Goal: Task Accomplishment & Management: Manage account settings

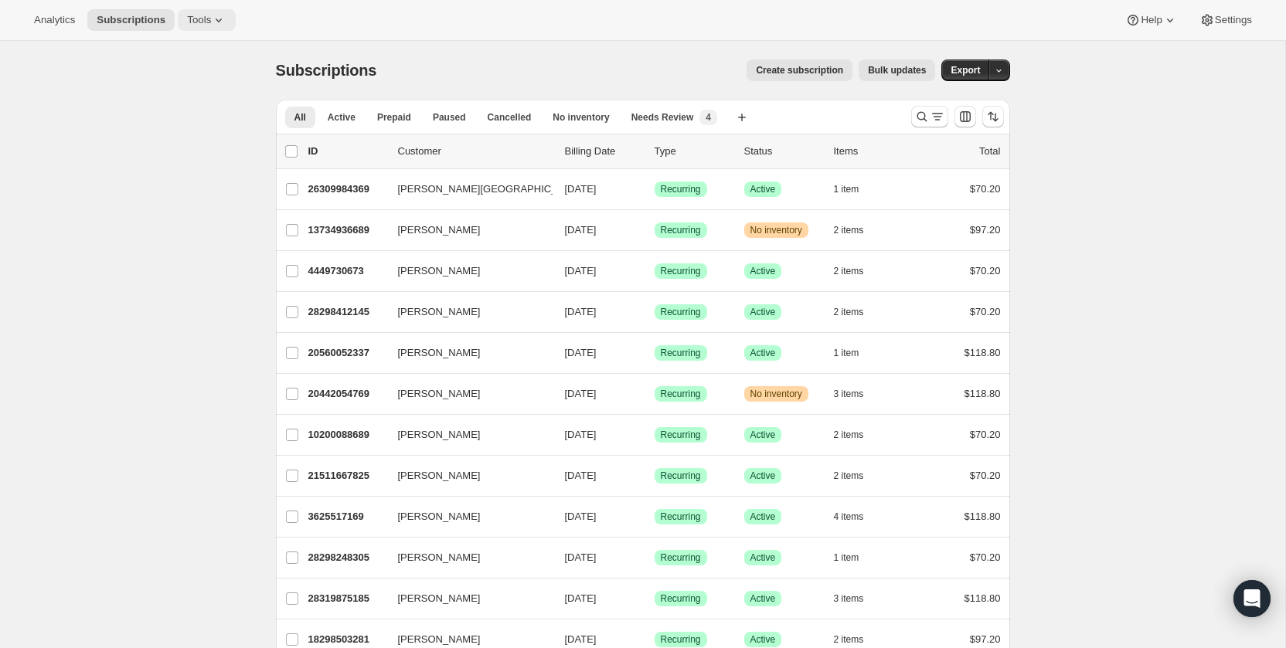
click at [221, 15] on icon at bounding box center [218, 19] width 15 height 15
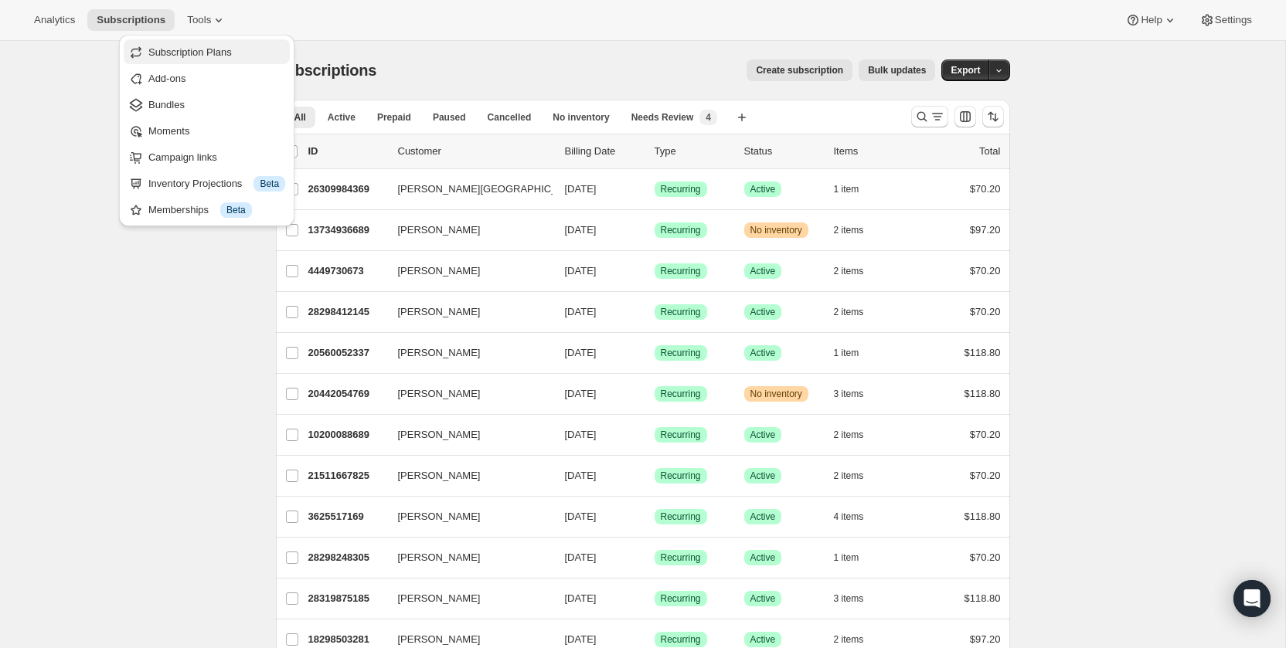
click at [188, 53] on span "Subscription Plans" at bounding box center [189, 52] width 83 height 12
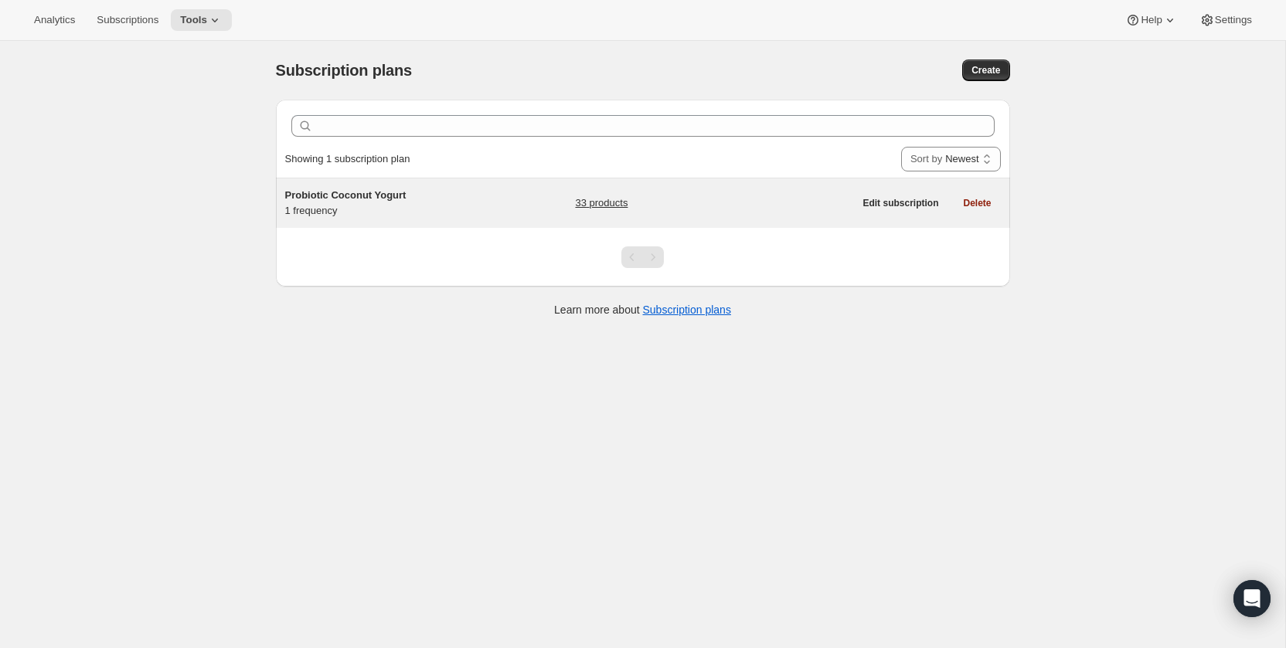
click at [318, 193] on span "Probiotic Coconut Yogurt" at bounding box center [345, 195] width 121 height 12
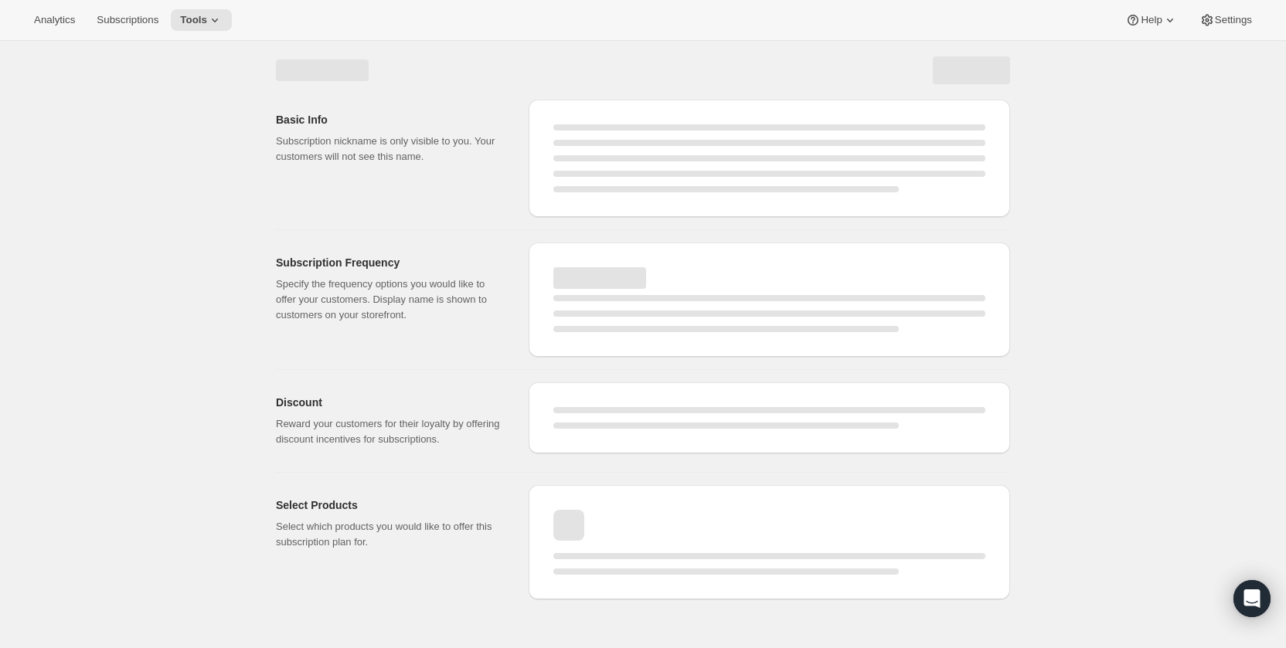
select select "WEEK"
select select "MONTH"
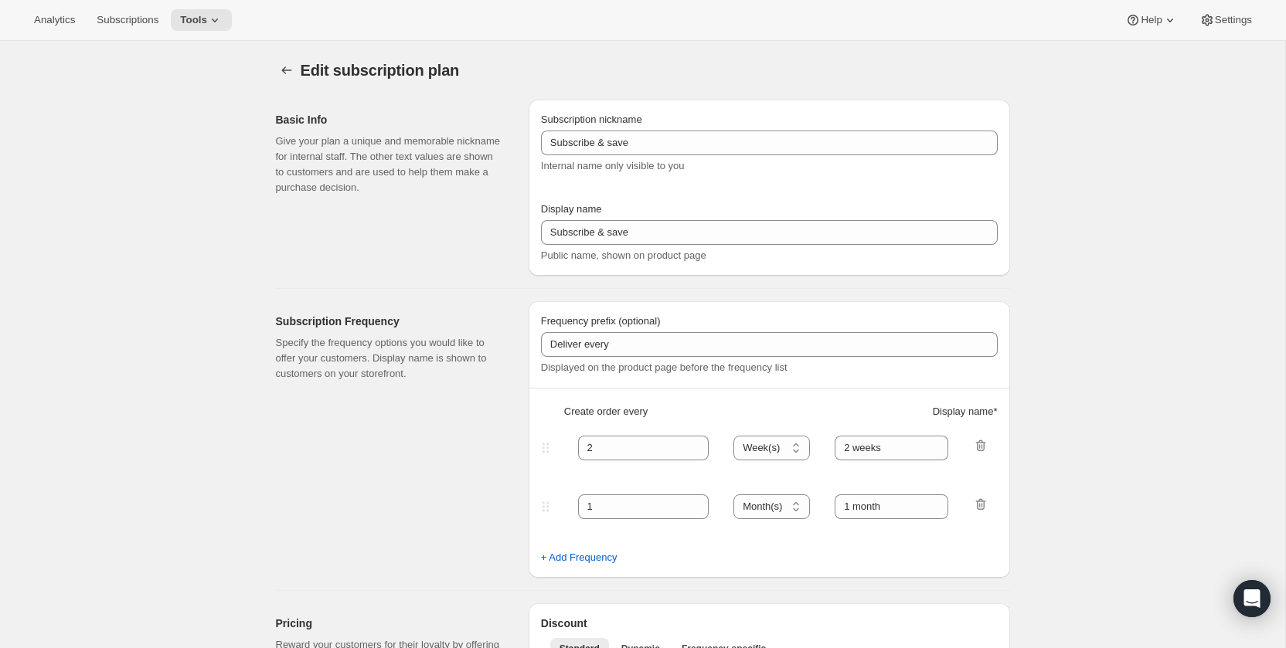
type input "Probiotic Coconut Yogurt"
type input "1"
select select "MONTH"
type input "1 month"
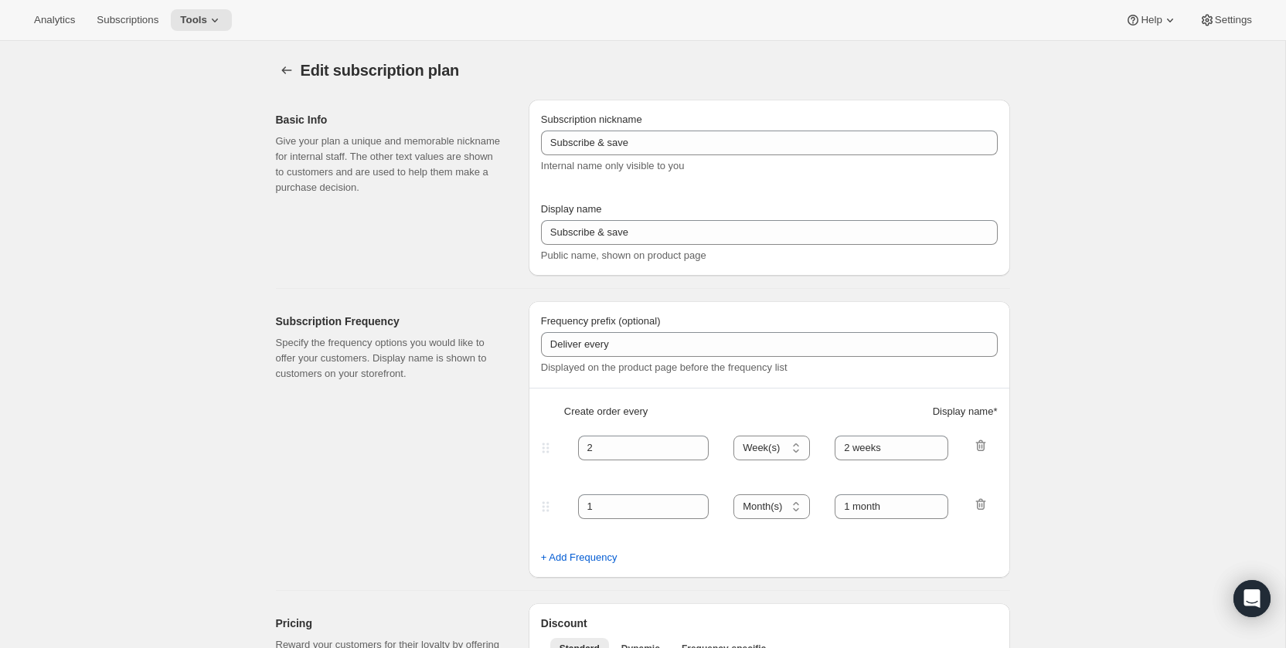
type input "10"
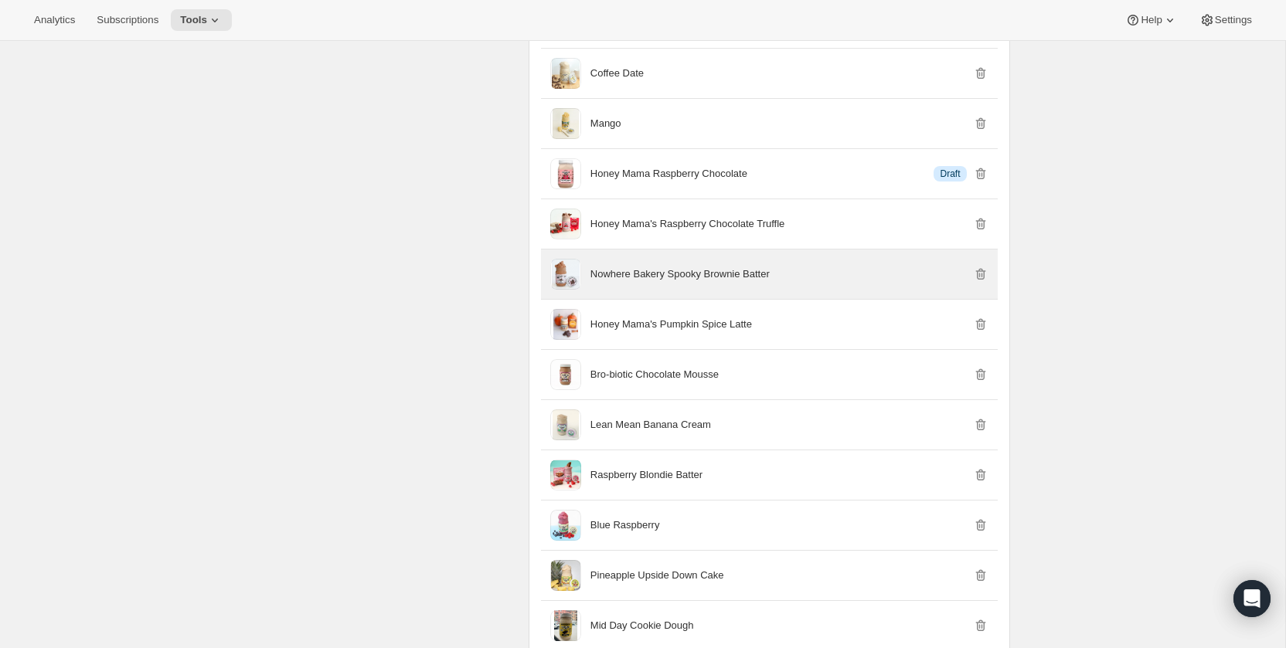
scroll to position [2384, 0]
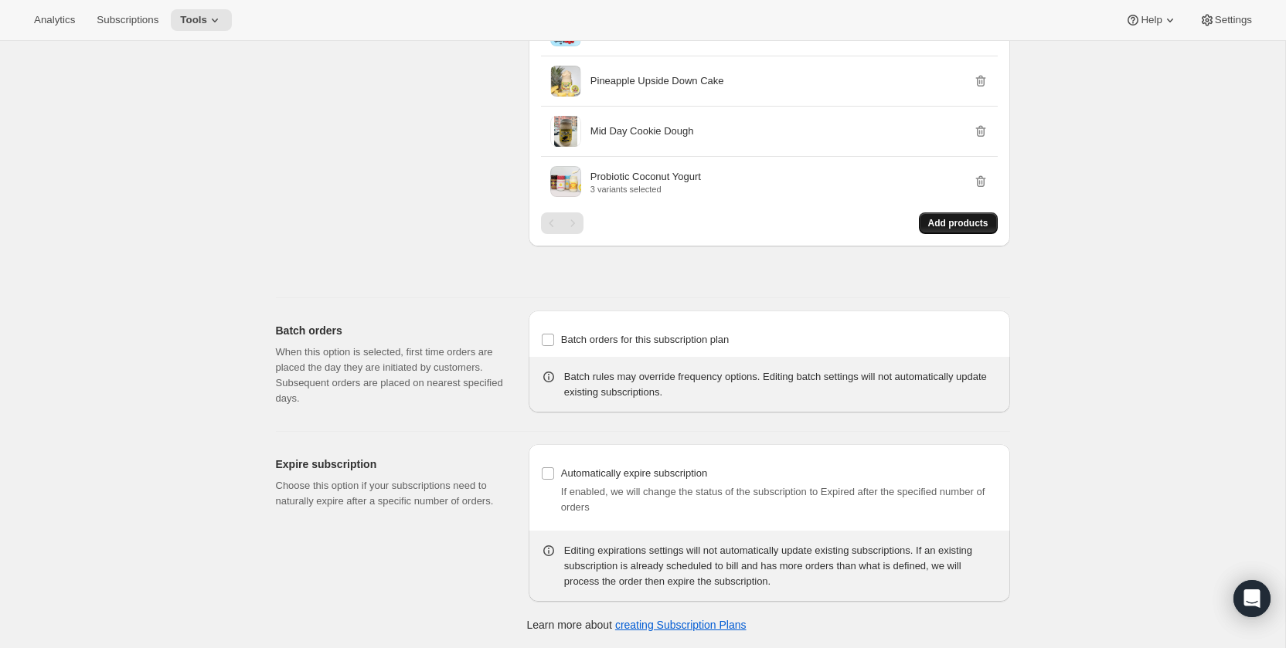
click at [972, 230] on button "Add products" at bounding box center [958, 224] width 79 height 22
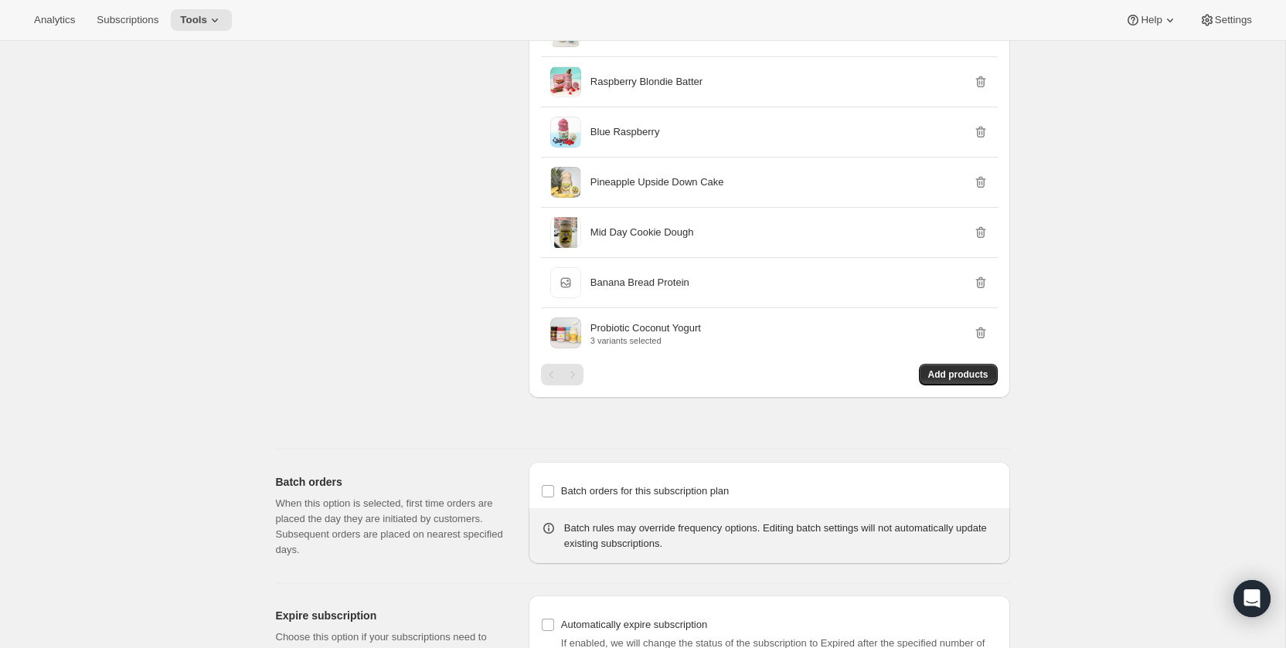
scroll to position [2425, 0]
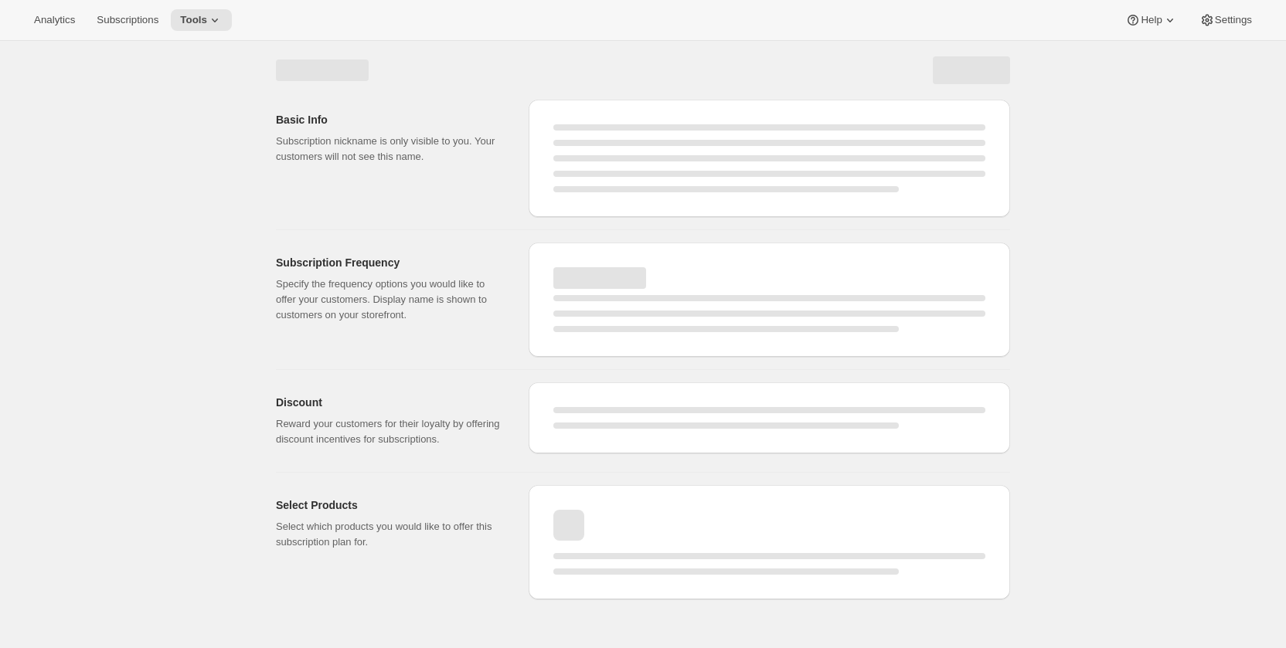
select select "WEEK"
select select "MONTH"
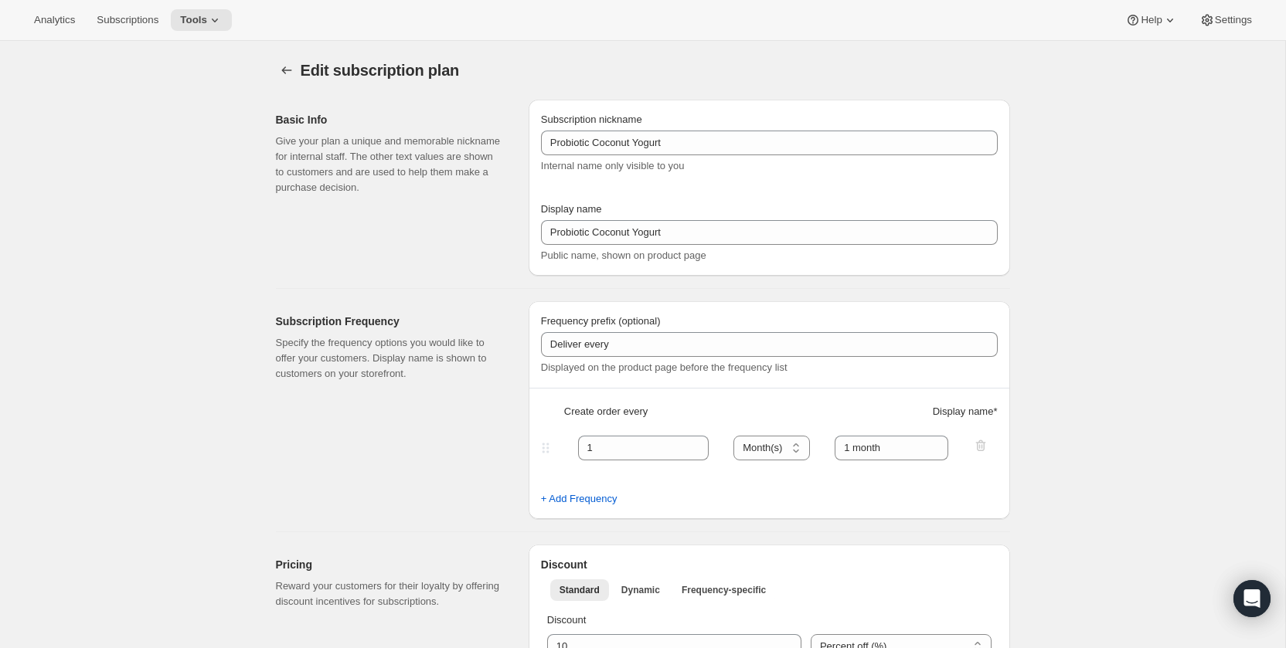
type input "Probiotic Coconut Yogurt"
type input "1"
select select "MONTH"
type input "1 month"
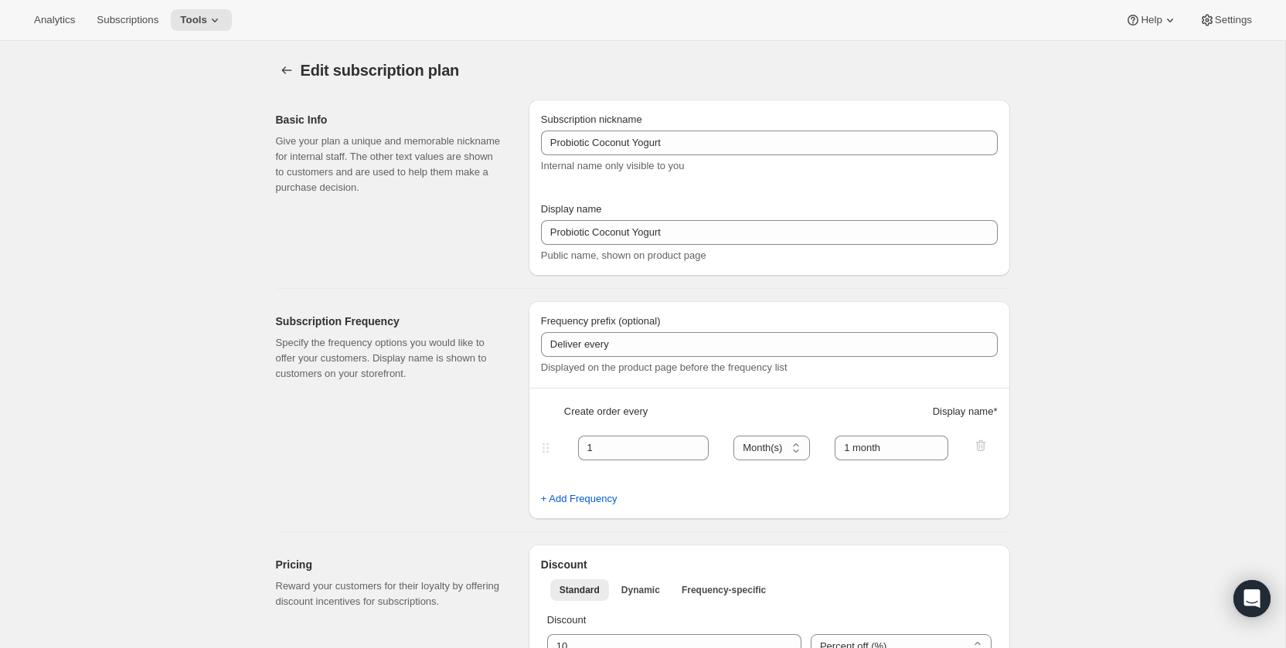
type input "10"
